Goal: Information Seeking & Learning: Learn about a topic

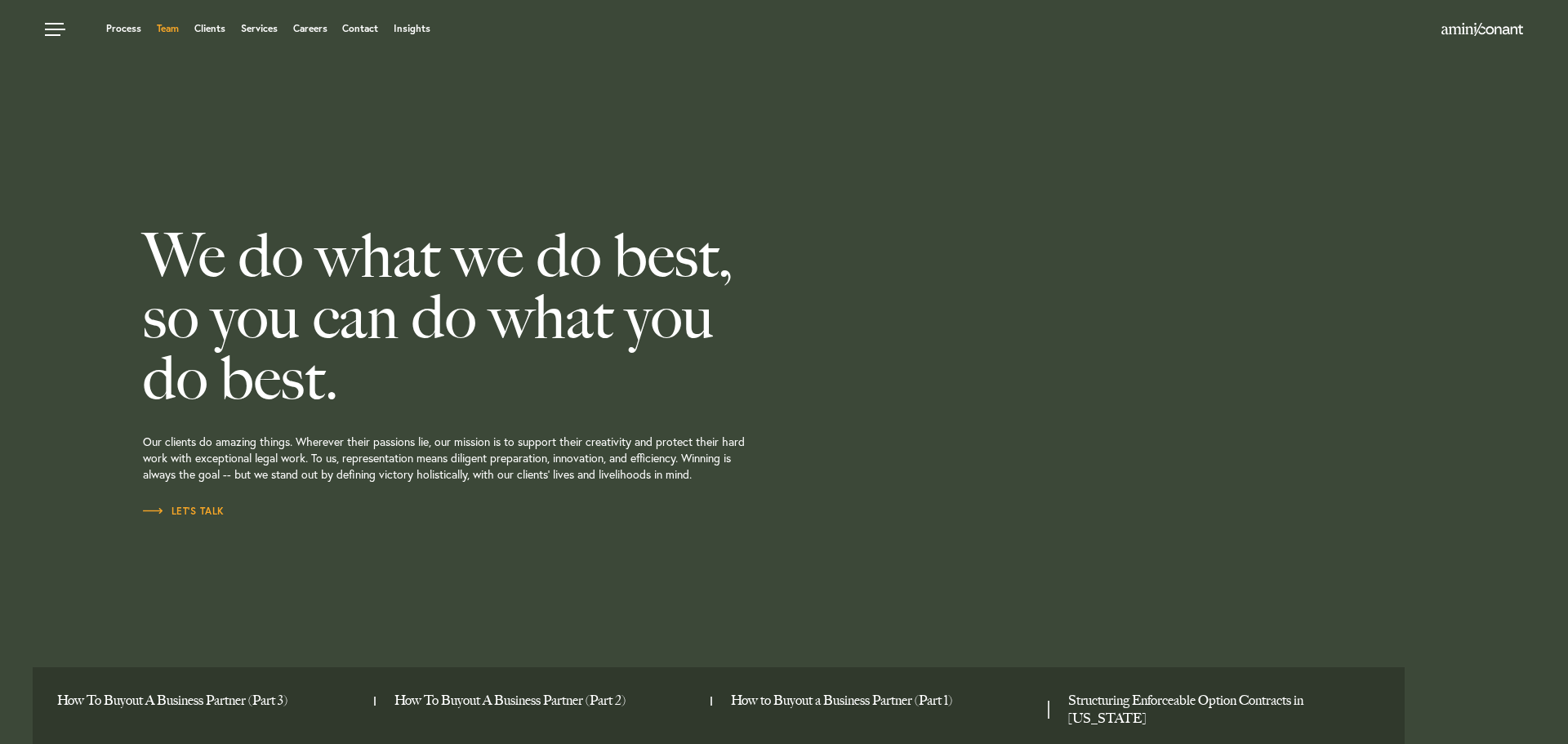
click at [167, 32] on link "Team" at bounding box center [167, 28] width 22 height 9
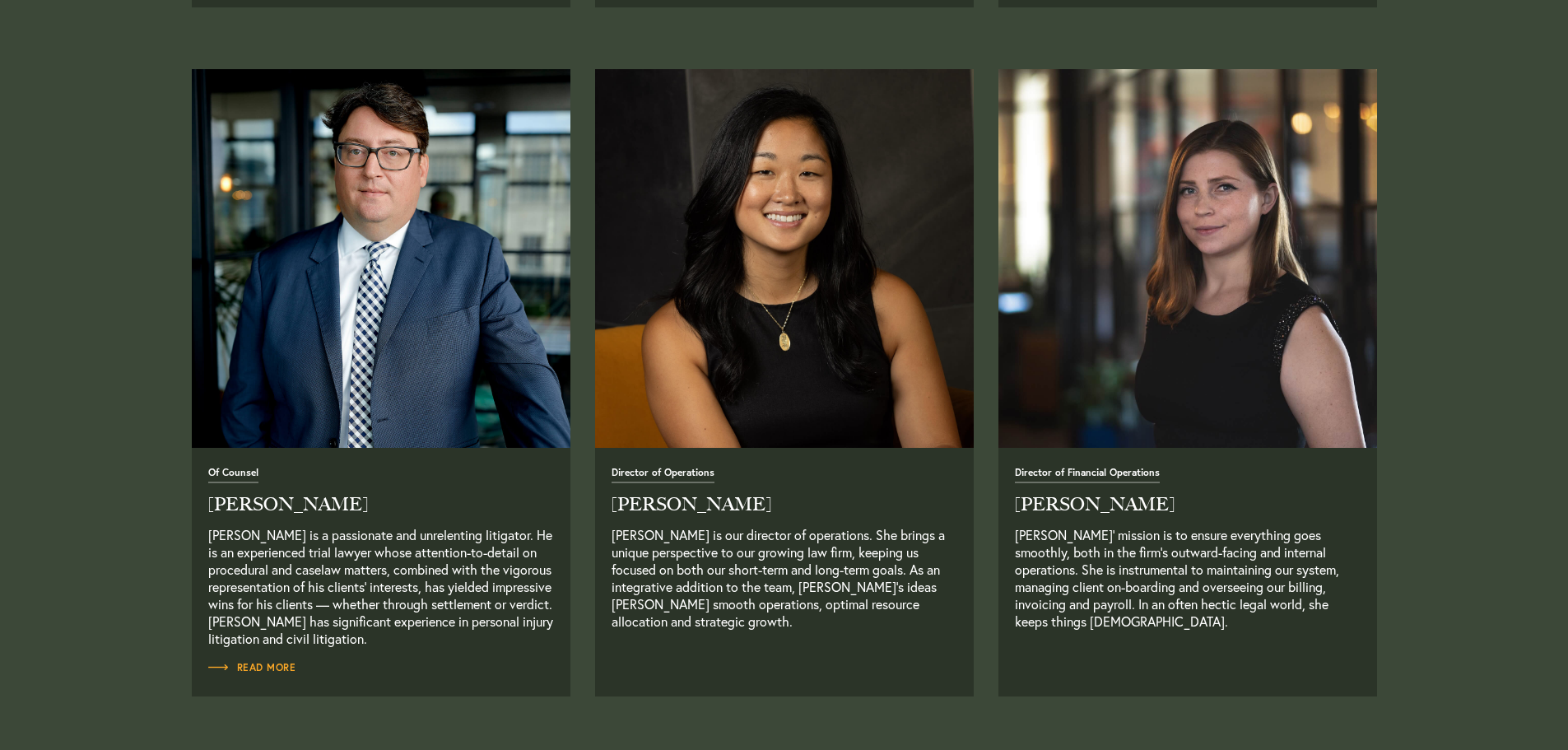
scroll to position [2716, 0]
click at [1070, 475] on span "Director of Financial Operations" at bounding box center [1086, 474] width 145 height 15
drag, startPoint x: 1119, startPoint y: 507, endPoint x: 1012, endPoint y: 470, distance: 113.2
click at [1012, 470] on div "Director of Financial Operations Tesla Brooks Tesla Brooks' mission is to ensur…" at bounding box center [1187, 571] width 378 height 248
copy div "Director of Financial Operations Tesla Brooks"
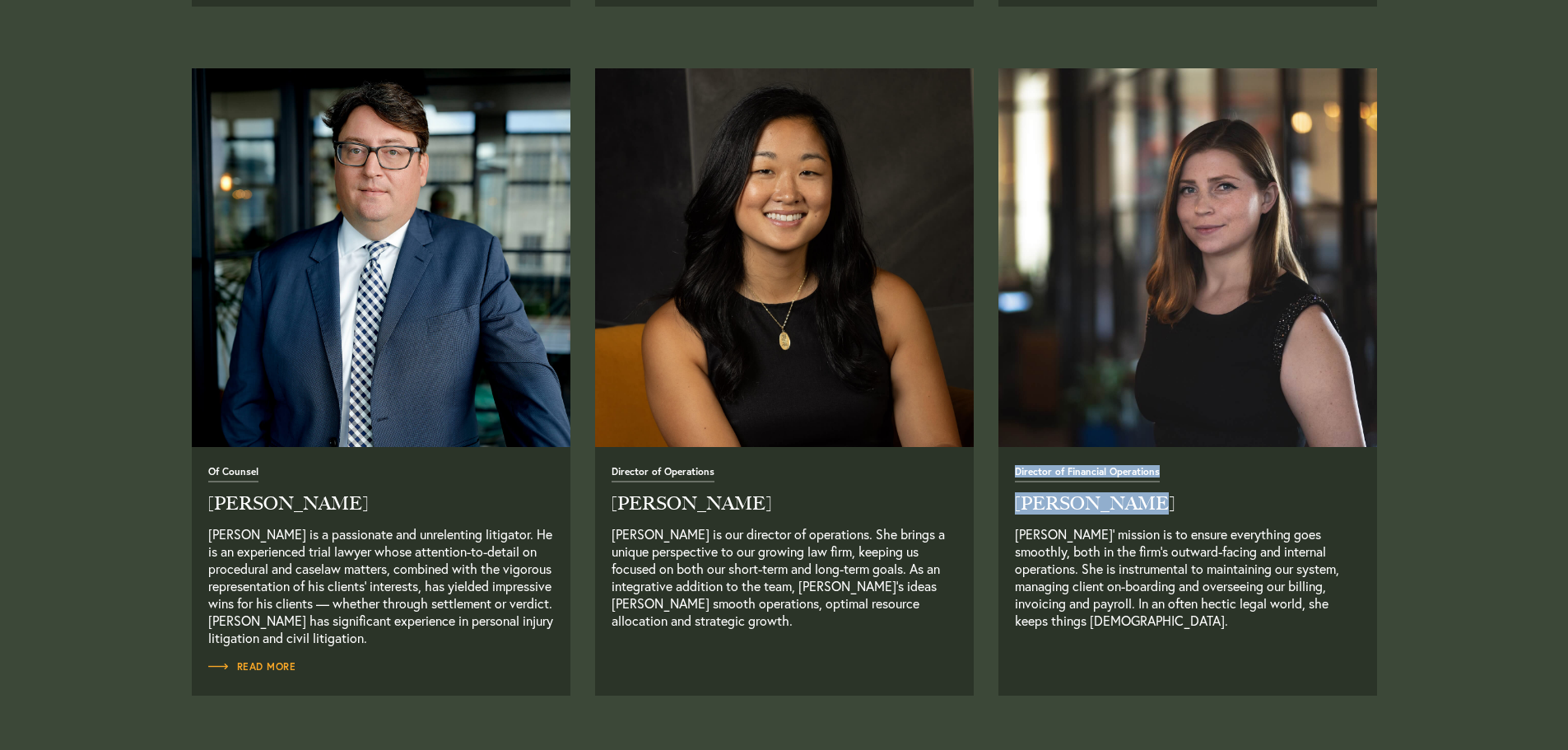
click at [1049, 483] on span "Director of Financial Operations" at bounding box center [1086, 474] width 145 height 15
click at [1065, 513] on h2 "Tesla Brooks" at bounding box center [1187, 503] width 346 height 18
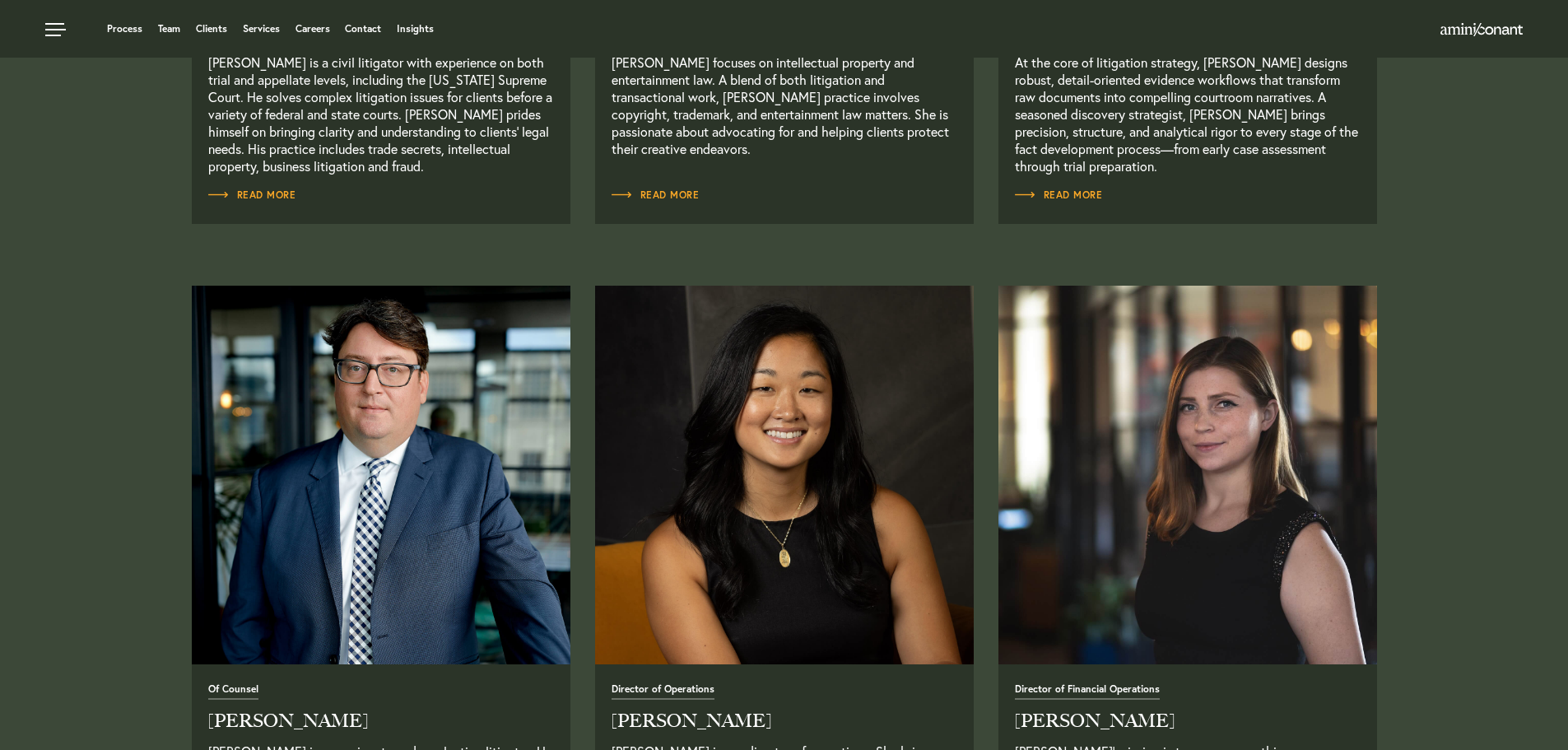
scroll to position [2469, 0]
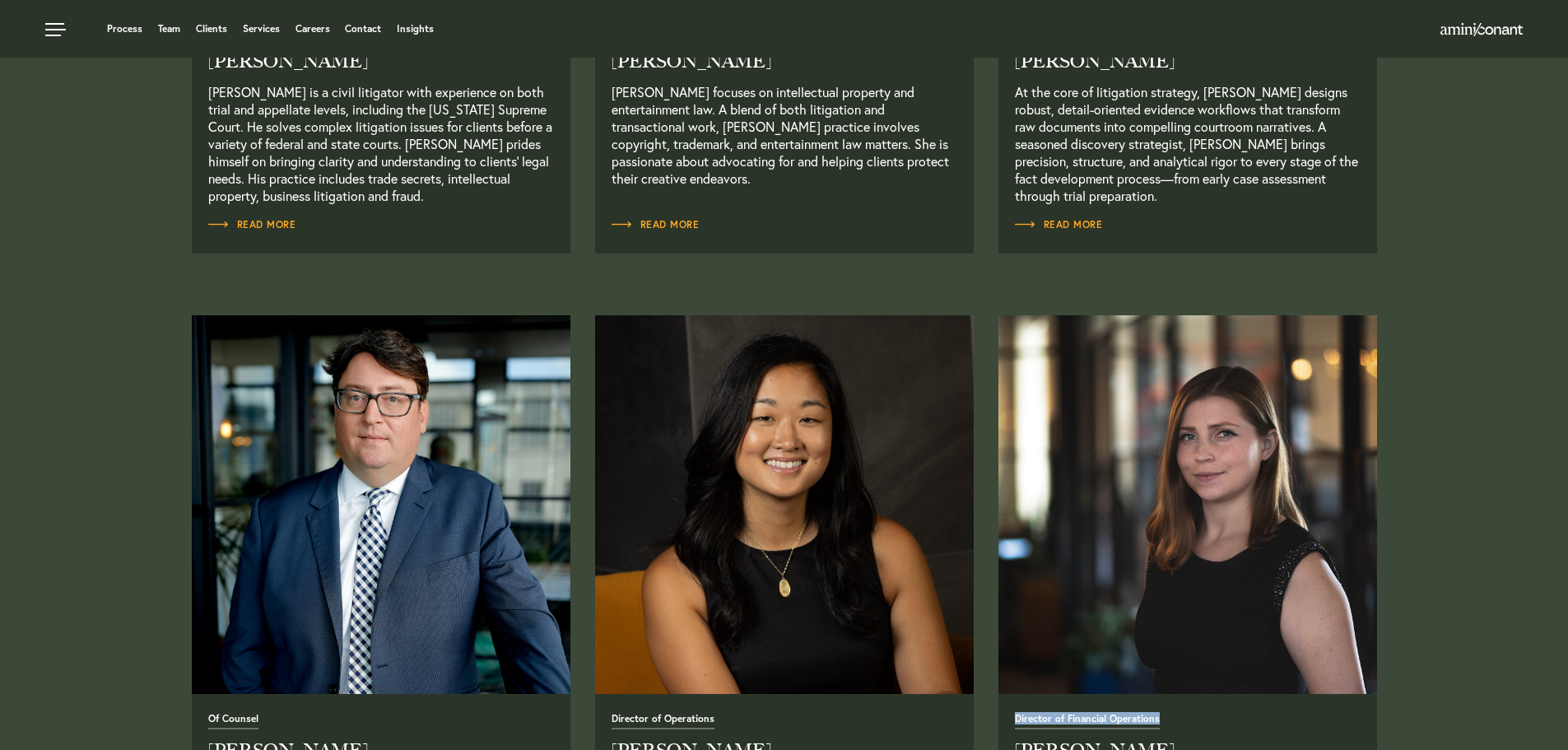
drag, startPoint x: 1178, startPoint y: 727, endPoint x: 1010, endPoint y: 721, distance: 168.1
copy span "Director of Financial Operations"
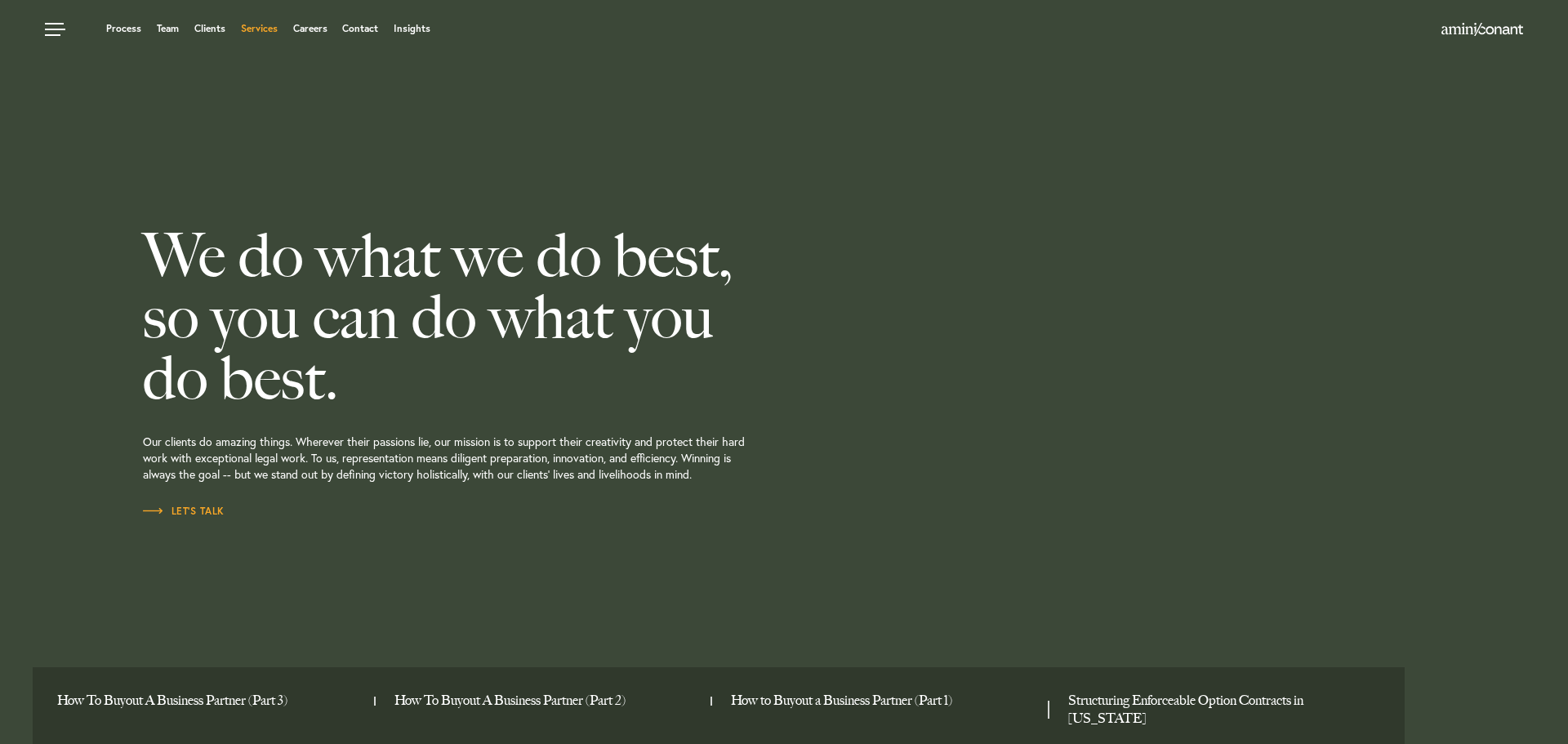
click at [257, 28] on link "Services" at bounding box center [259, 28] width 37 height 9
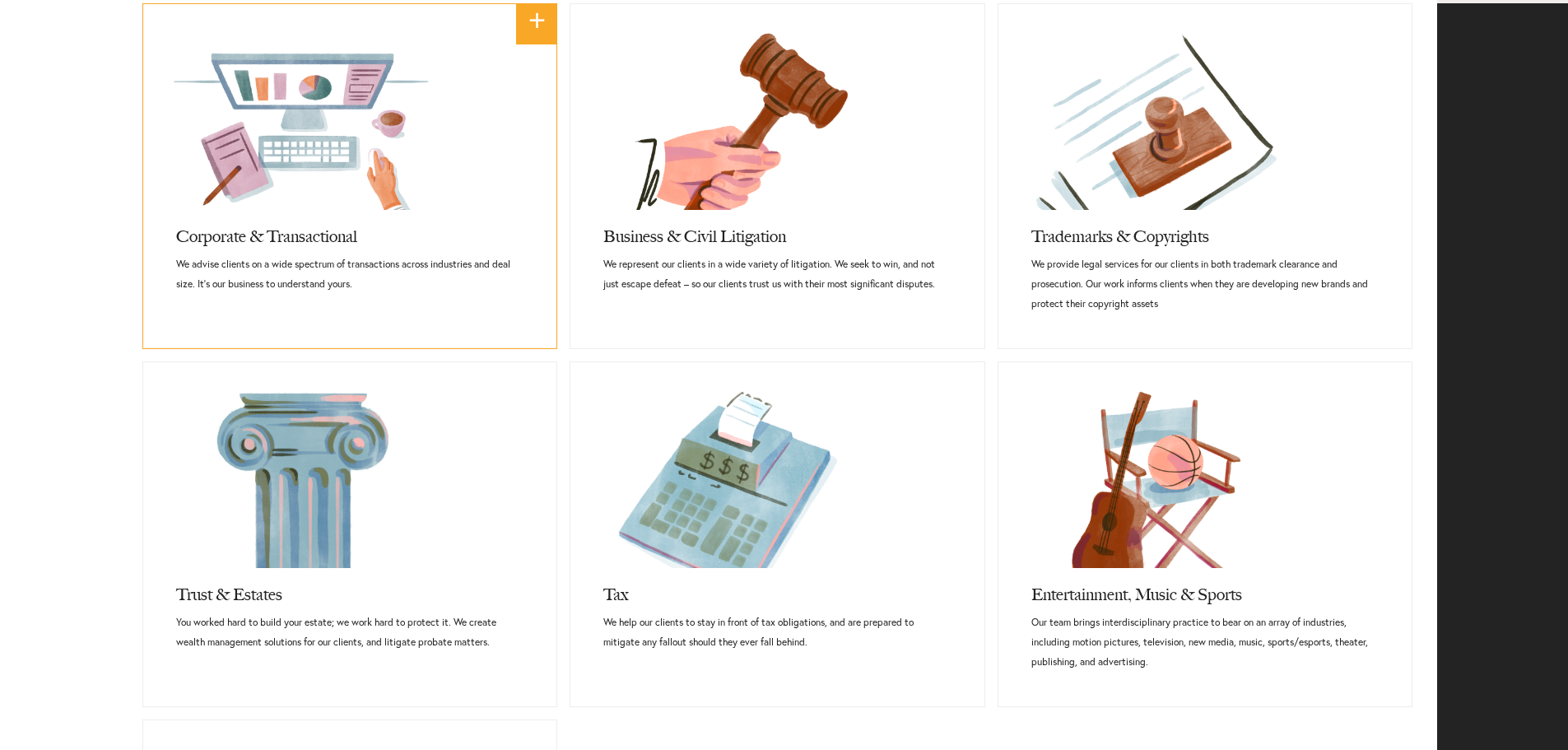
scroll to position [823, 0]
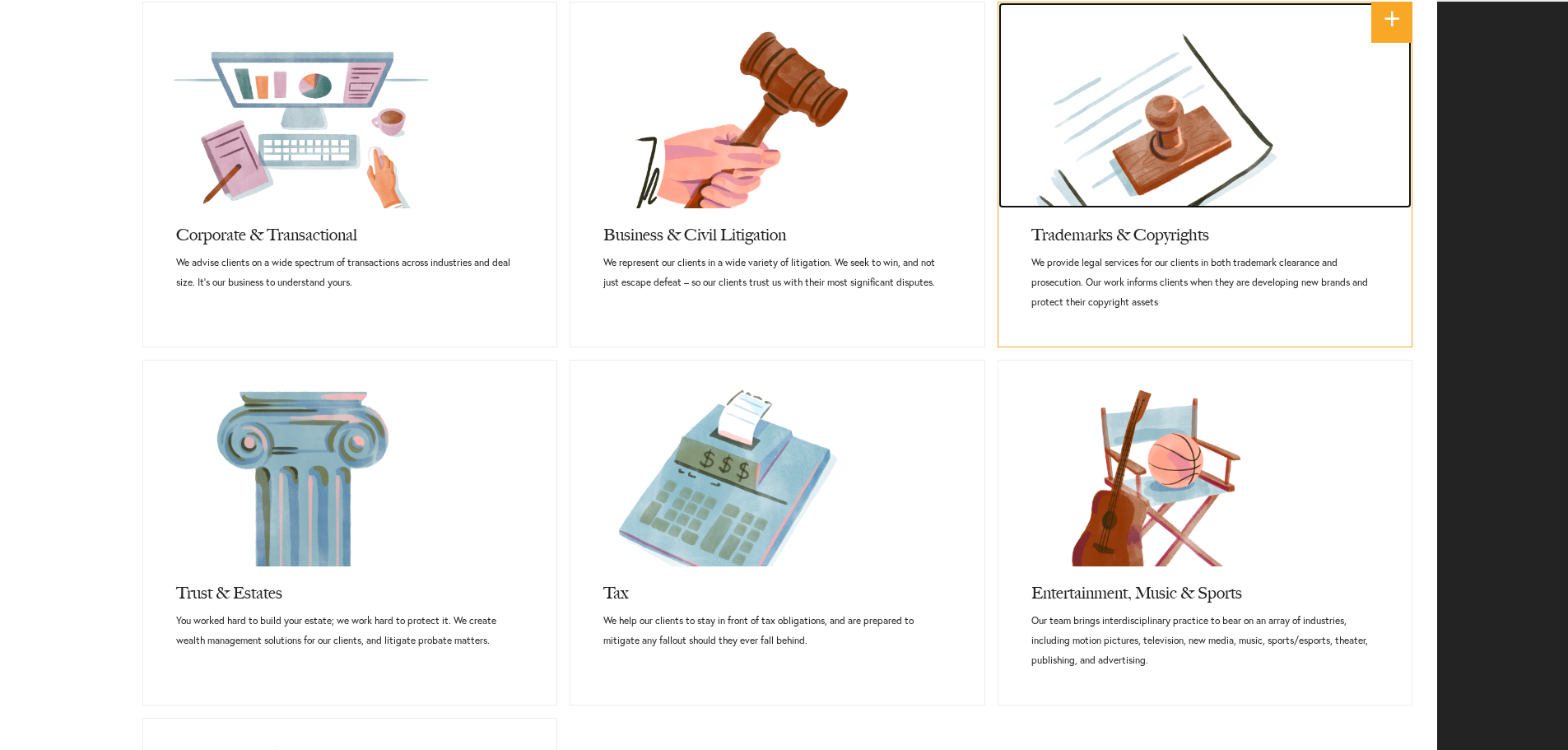
click at [1206, 190] on link at bounding box center [1205, 105] width 413 height 206
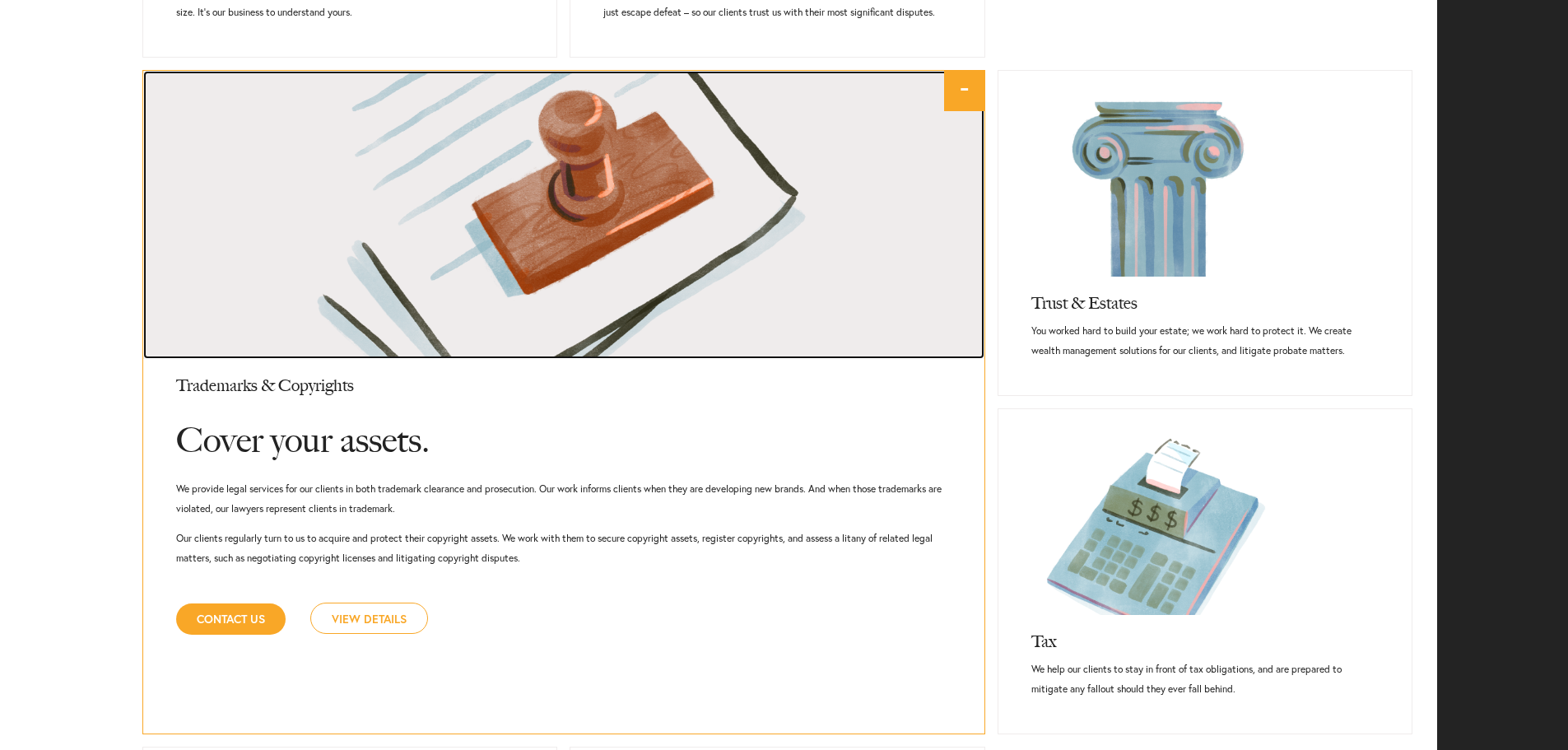
scroll to position [1097, 0]
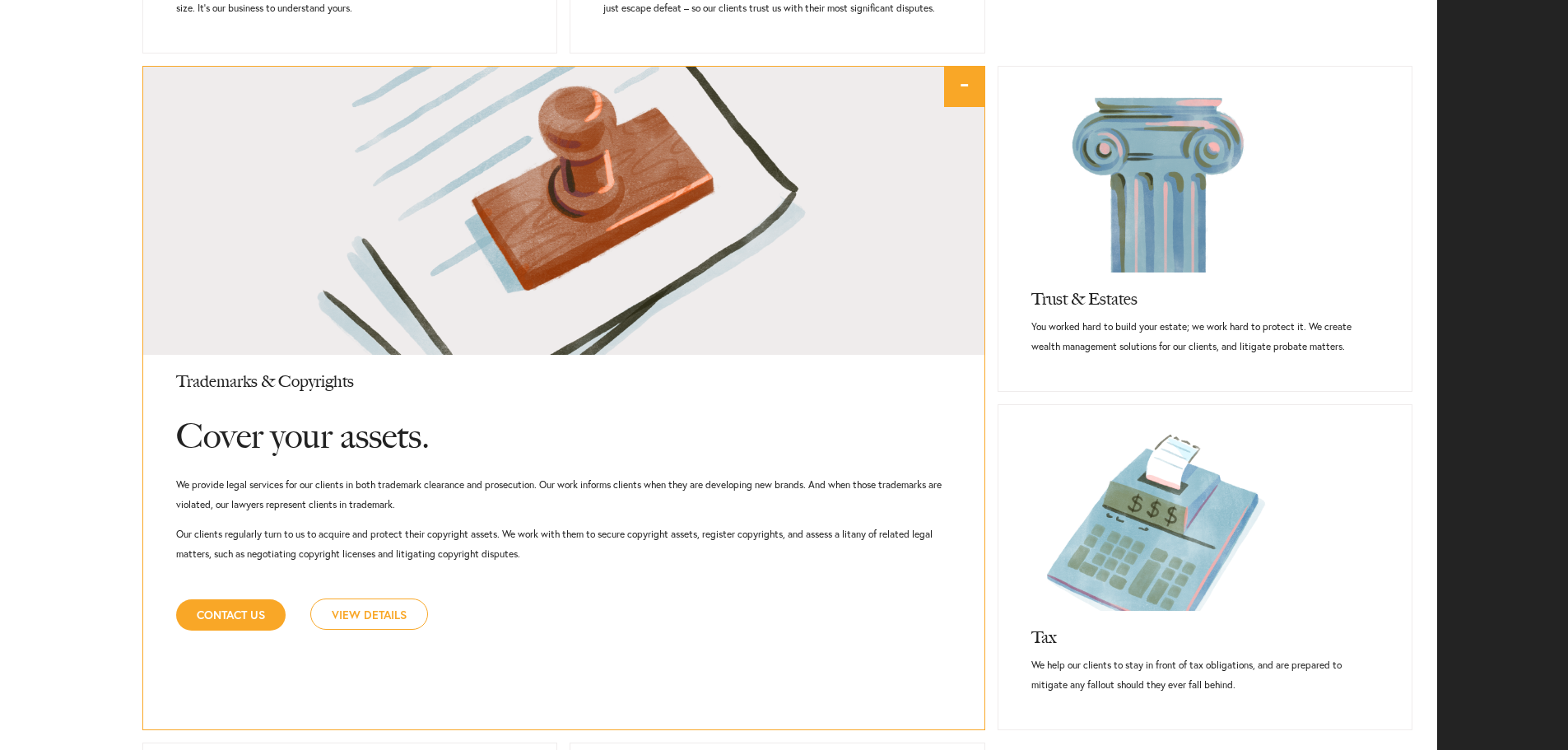
click at [386, 605] on link "View Details" at bounding box center [369, 613] width 118 height 31
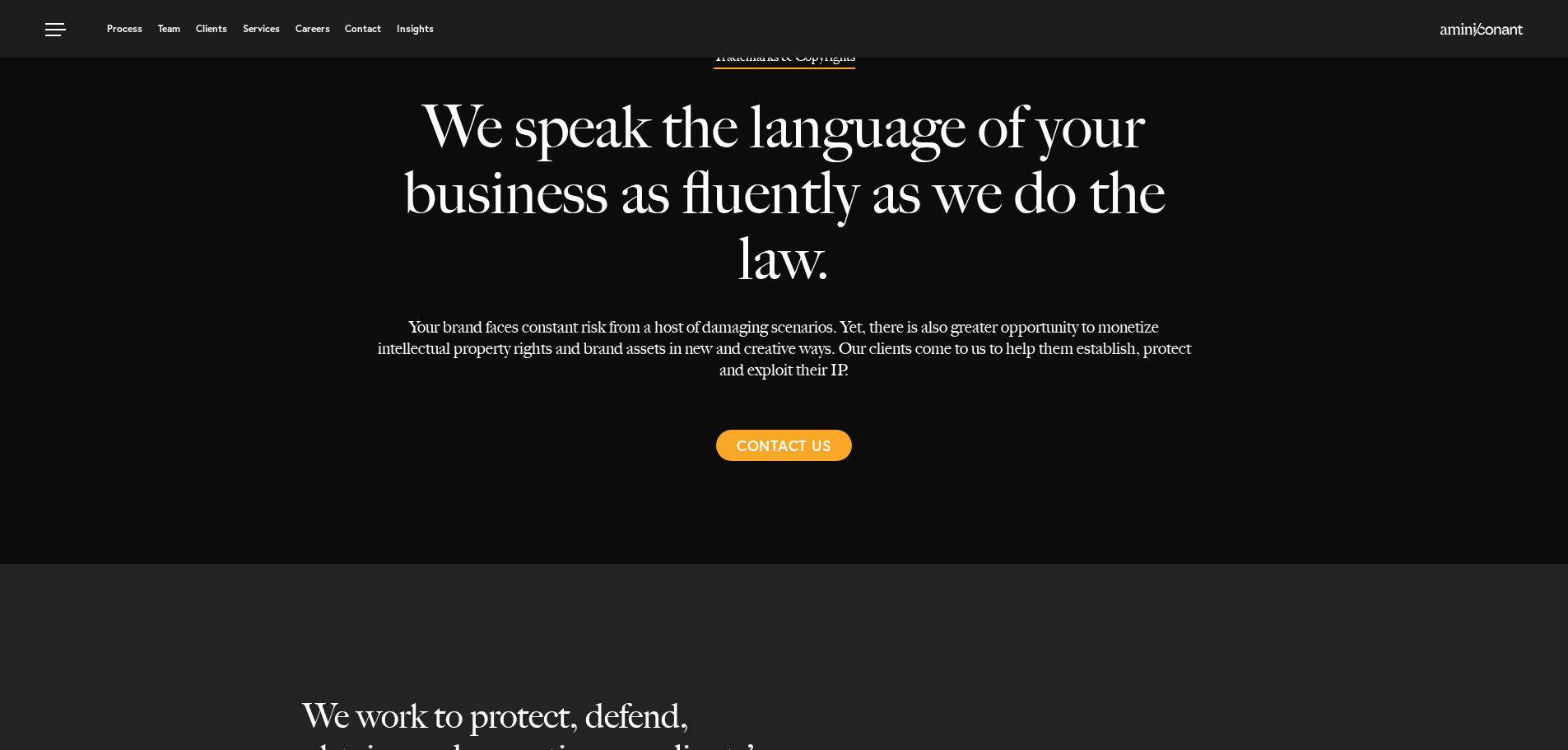
scroll to position [82, 0]
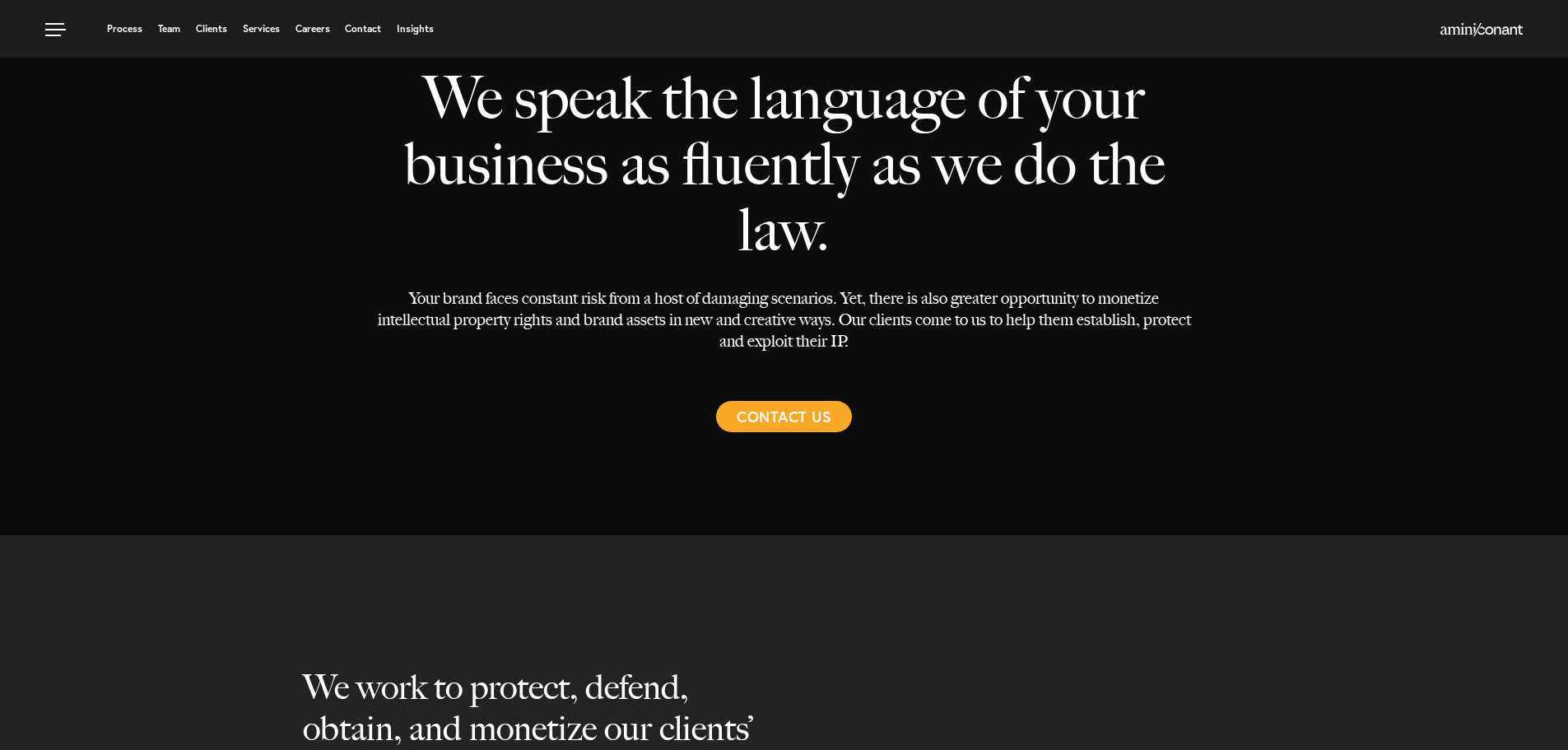
select select "Austin"
select select "Trademark"
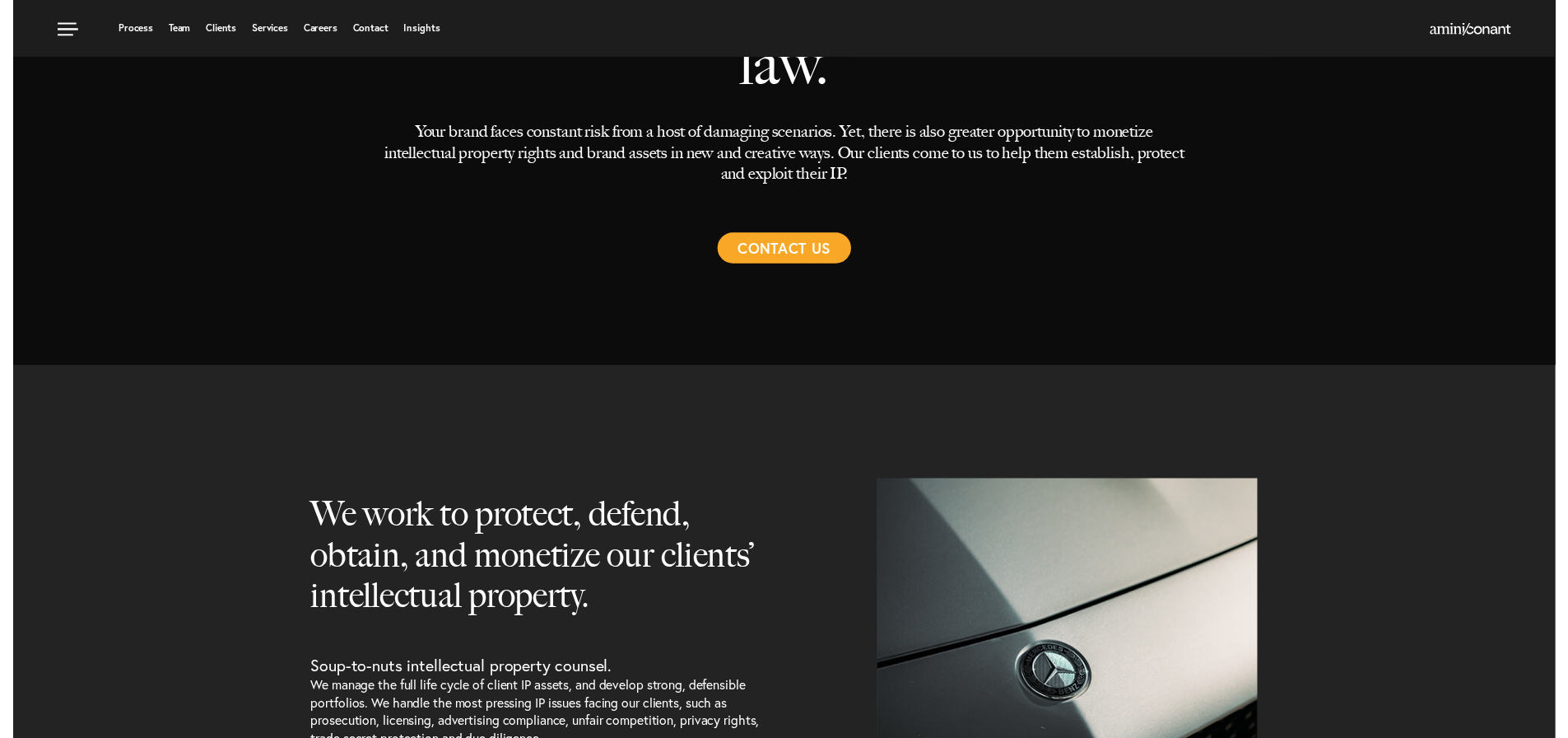
scroll to position [0, 0]
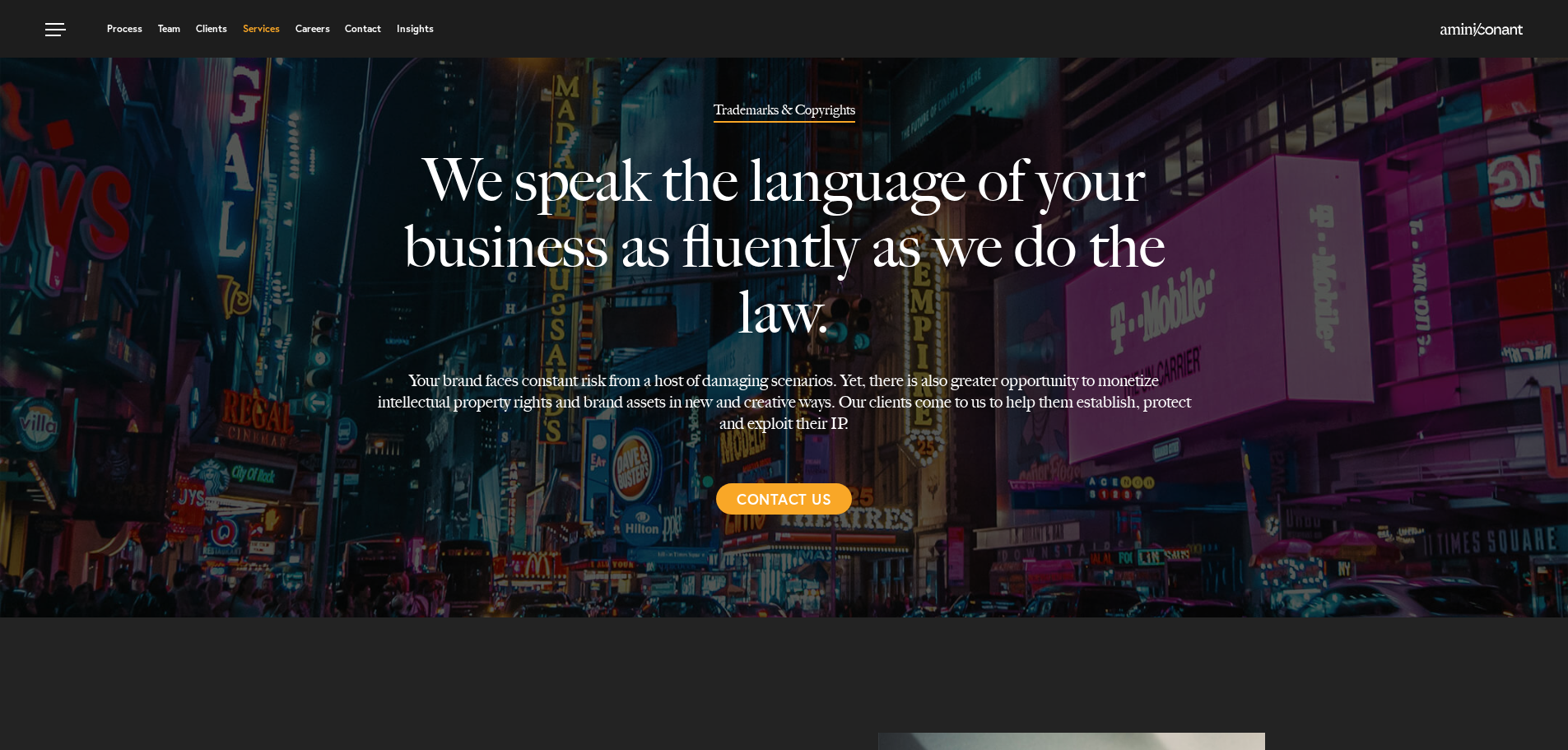
click at [273, 24] on link "Services" at bounding box center [261, 28] width 37 height 9
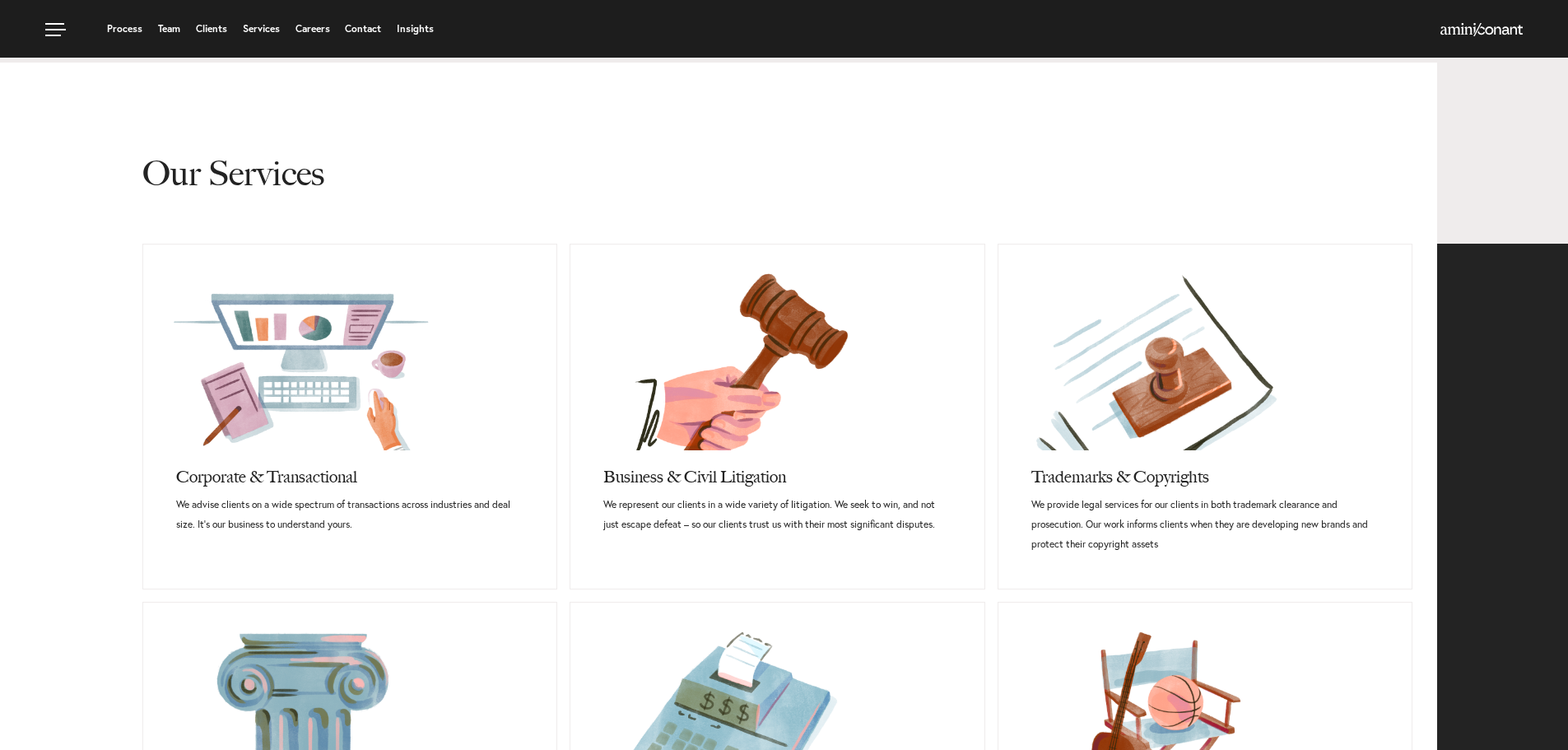
scroll to position [576, 0]
